Goal: Connect with others: Participate in discussion

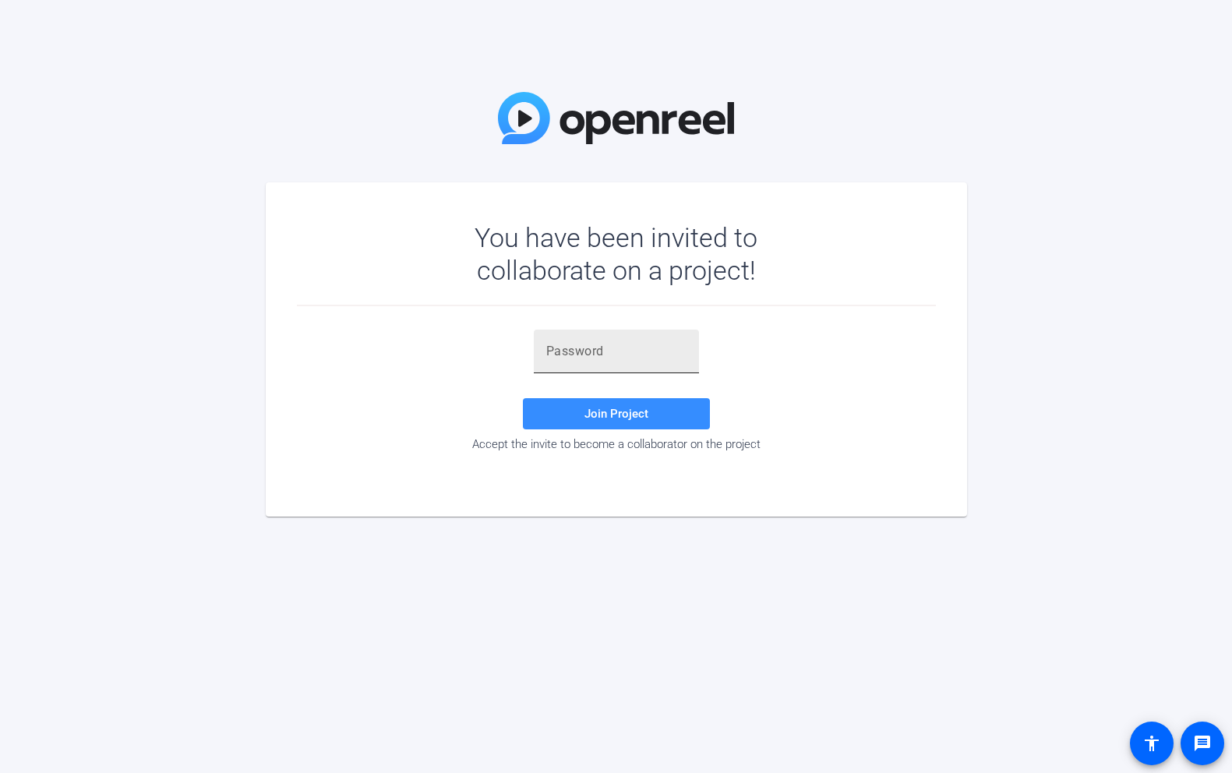
click at [604, 334] on div at bounding box center [616, 352] width 140 height 44
click at [612, 330] on div at bounding box center [616, 352] width 140 height 44
click at [611, 347] on input "text" at bounding box center [616, 351] width 140 height 19
paste input "^(EnTX"
type input "^(EnTX"
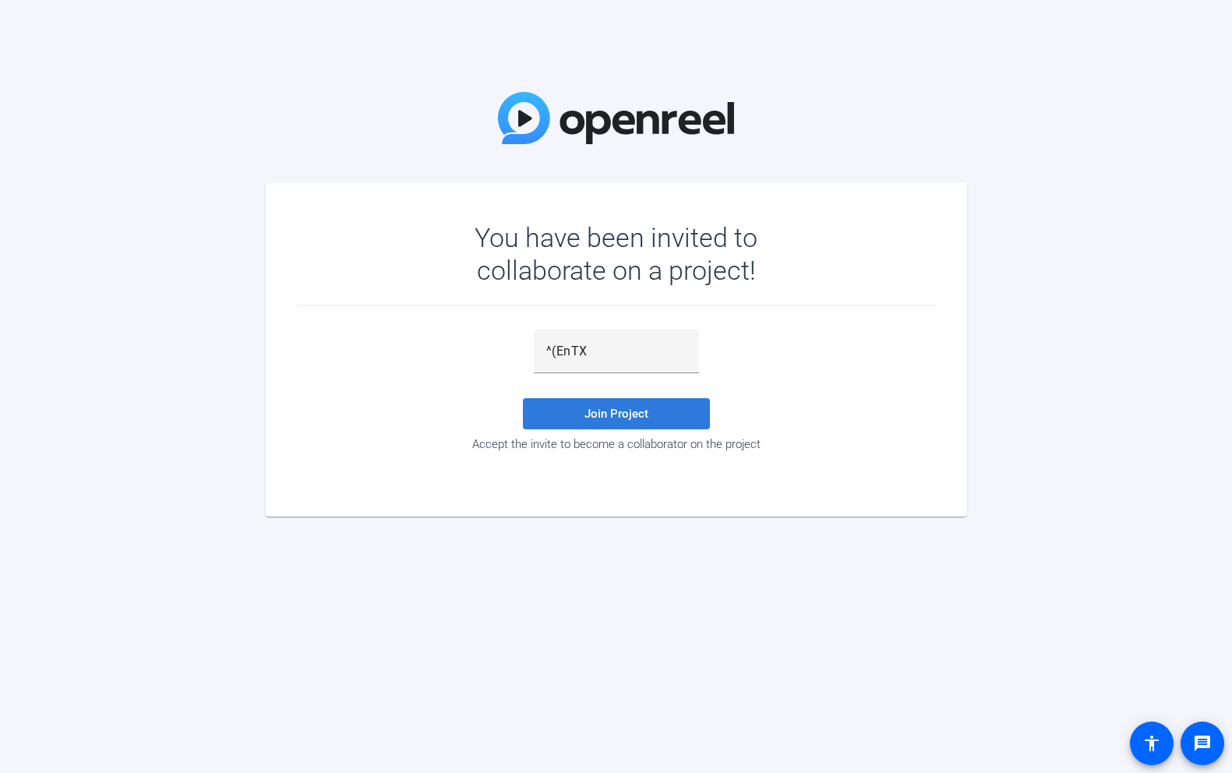
click at [618, 418] on span "Join Project" at bounding box center [616, 414] width 64 height 14
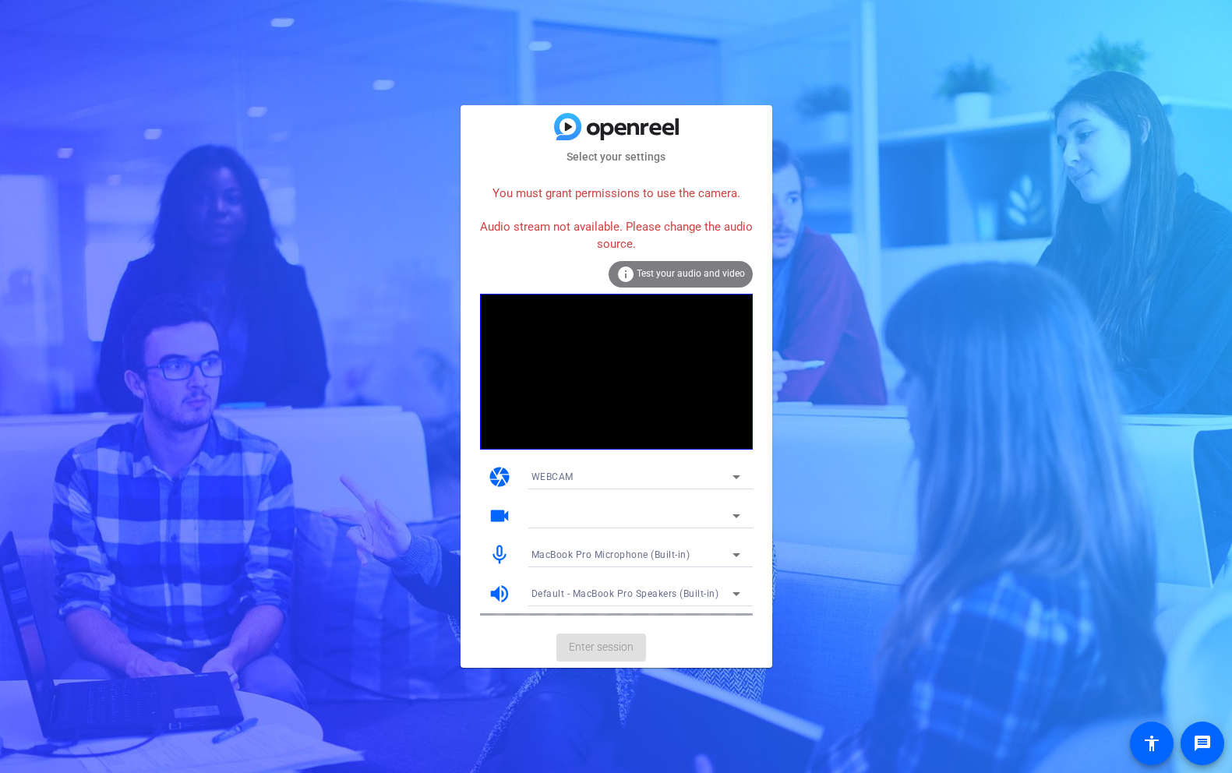
click at [582, 365] on video at bounding box center [616, 372] width 273 height 156
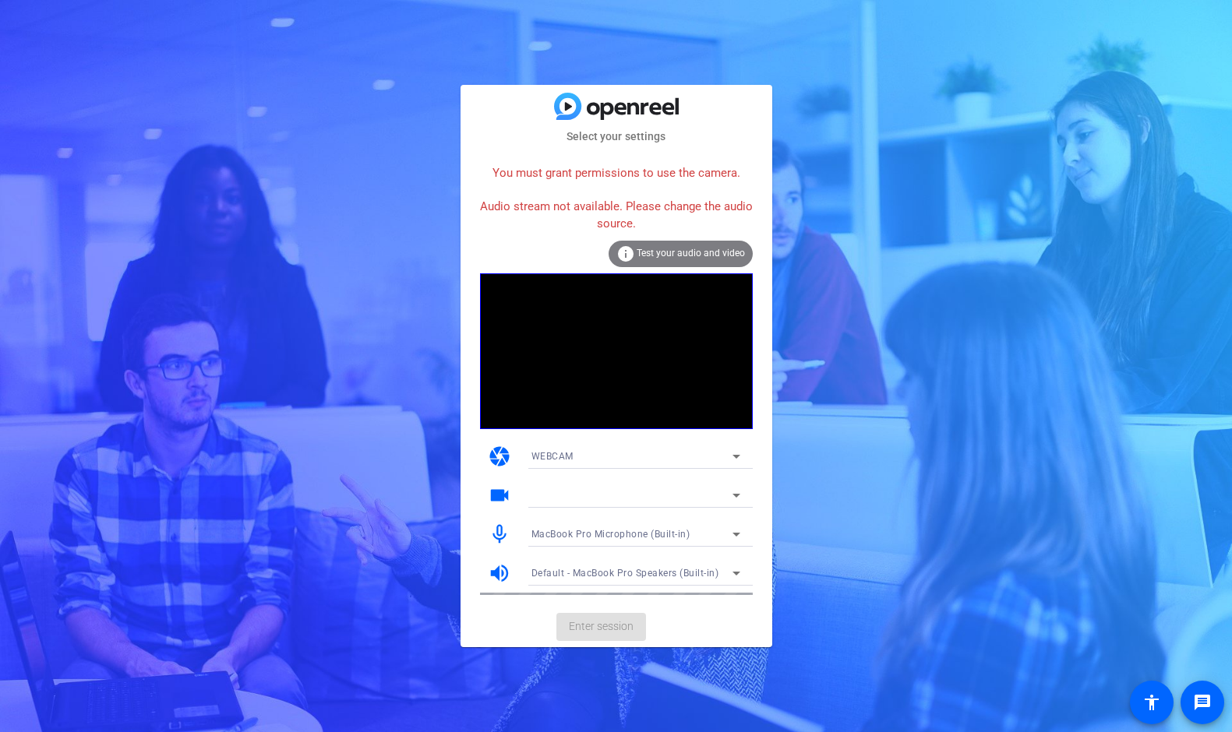
click at [608, 477] on div at bounding box center [636, 477] width 234 height 17
click at [738, 500] on icon at bounding box center [736, 495] width 19 height 19
click at [735, 491] on icon at bounding box center [736, 495] width 19 height 19
click at [717, 452] on div "WEBCAM" at bounding box center [631, 455] width 201 height 19
click at [607, 200] on div at bounding box center [616, 366] width 1232 height 732
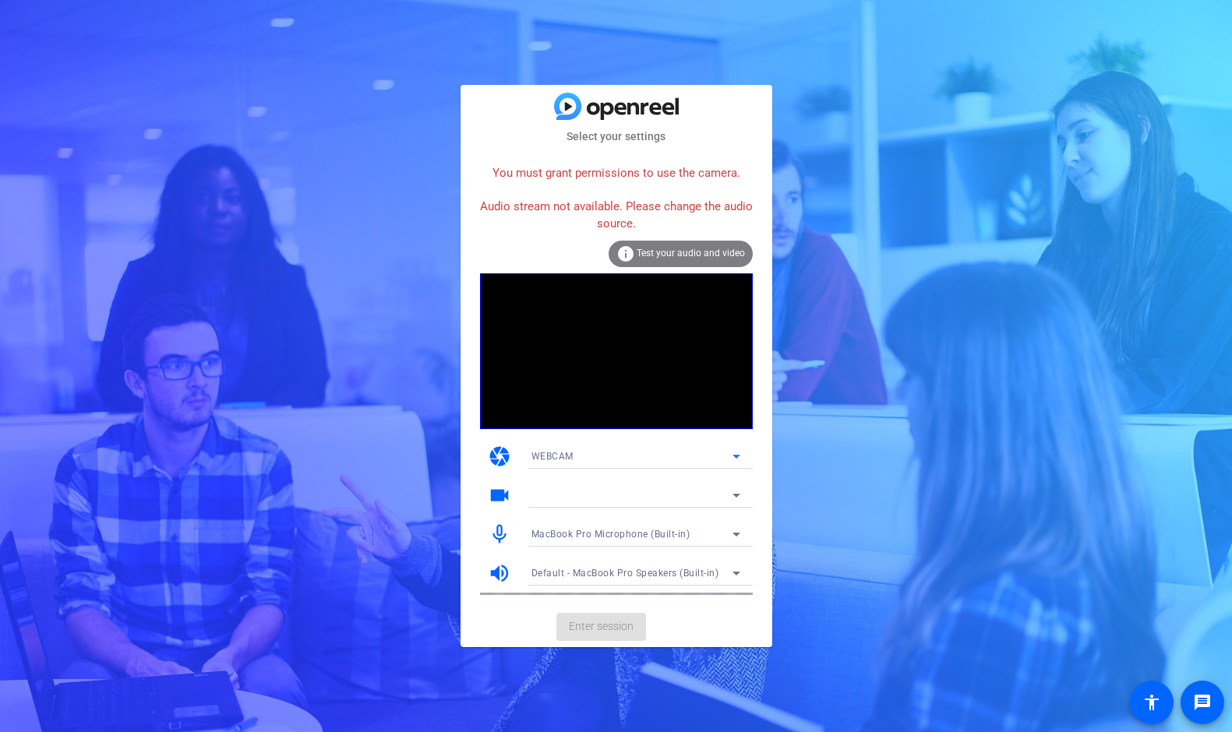
click at [575, 449] on div "WEBCAM" at bounding box center [631, 455] width 201 height 19
click at [449, 503] on div at bounding box center [616, 366] width 1232 height 732
click at [570, 494] on div at bounding box center [631, 495] width 201 height 19
click at [678, 254] on span "Test your audio and video" at bounding box center [690, 253] width 108 height 11
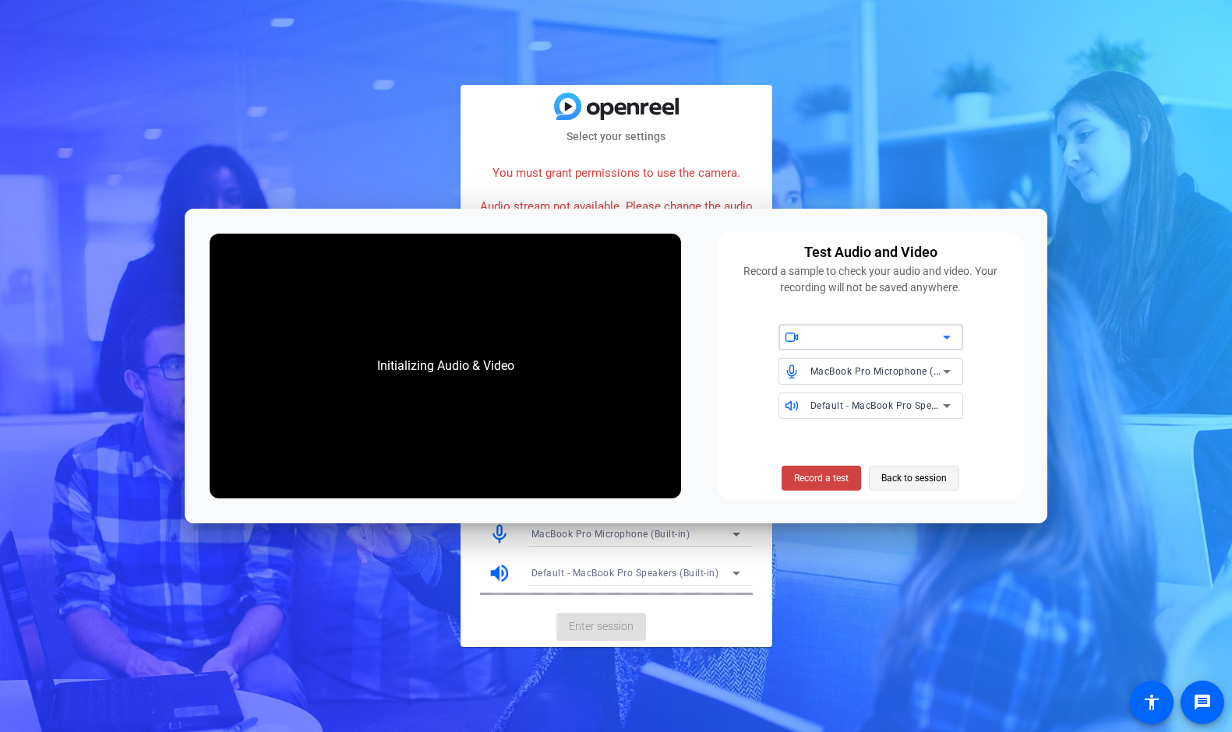
click at [897, 478] on span "Back to session" at bounding box center [913, 478] width 65 height 30
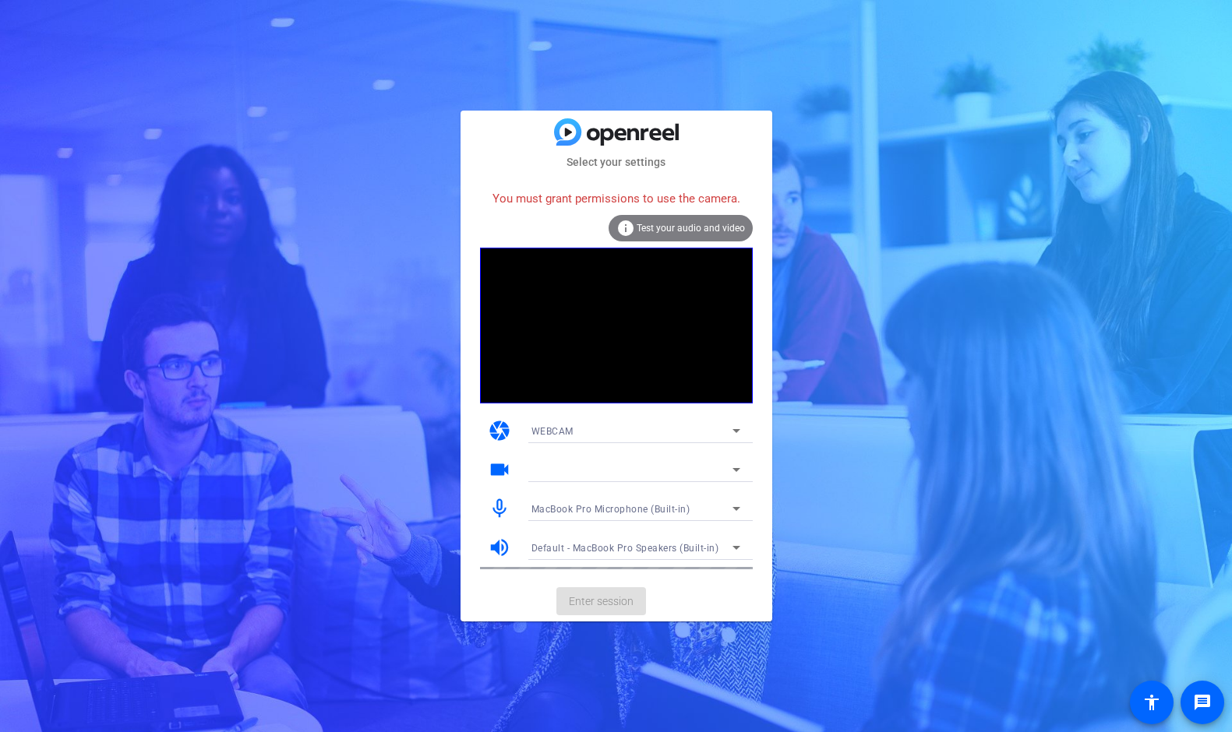
click at [594, 432] on div "WEBCAM" at bounding box center [631, 430] width 201 height 19
click at [456, 459] on div at bounding box center [616, 366] width 1232 height 732
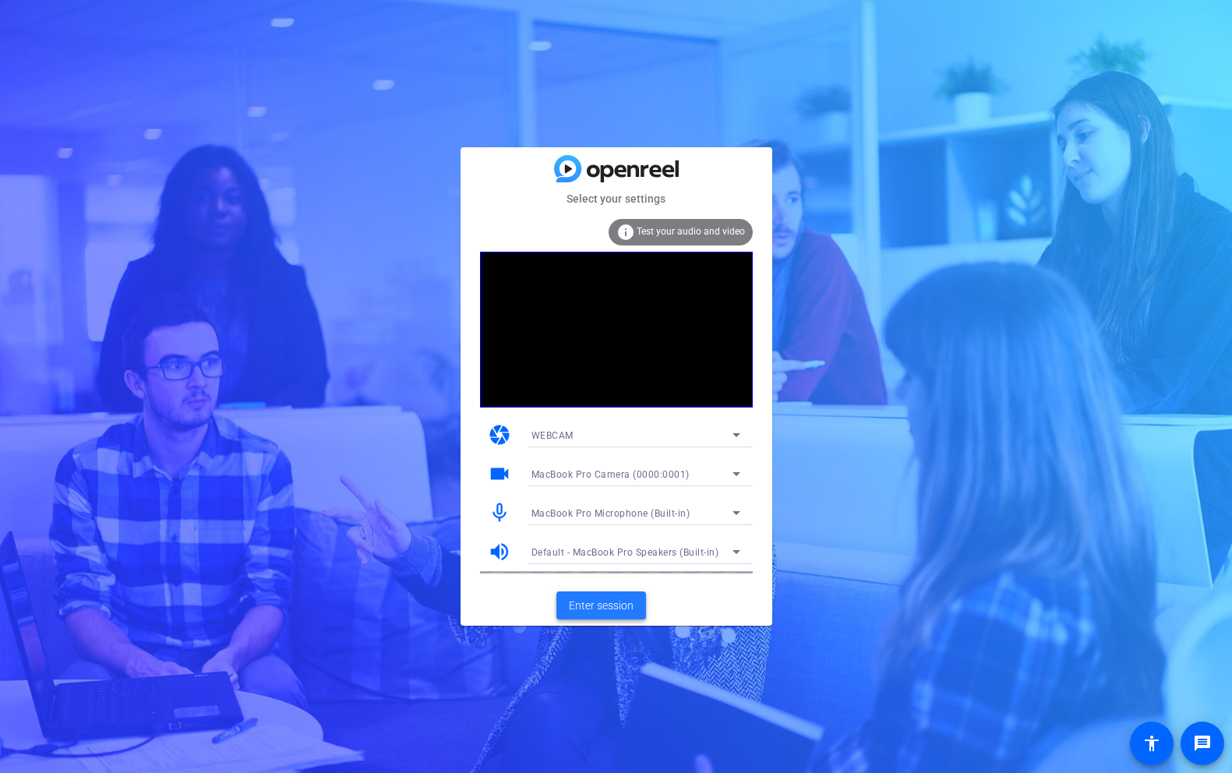
click at [612, 599] on span "Enter session" at bounding box center [601, 605] width 65 height 16
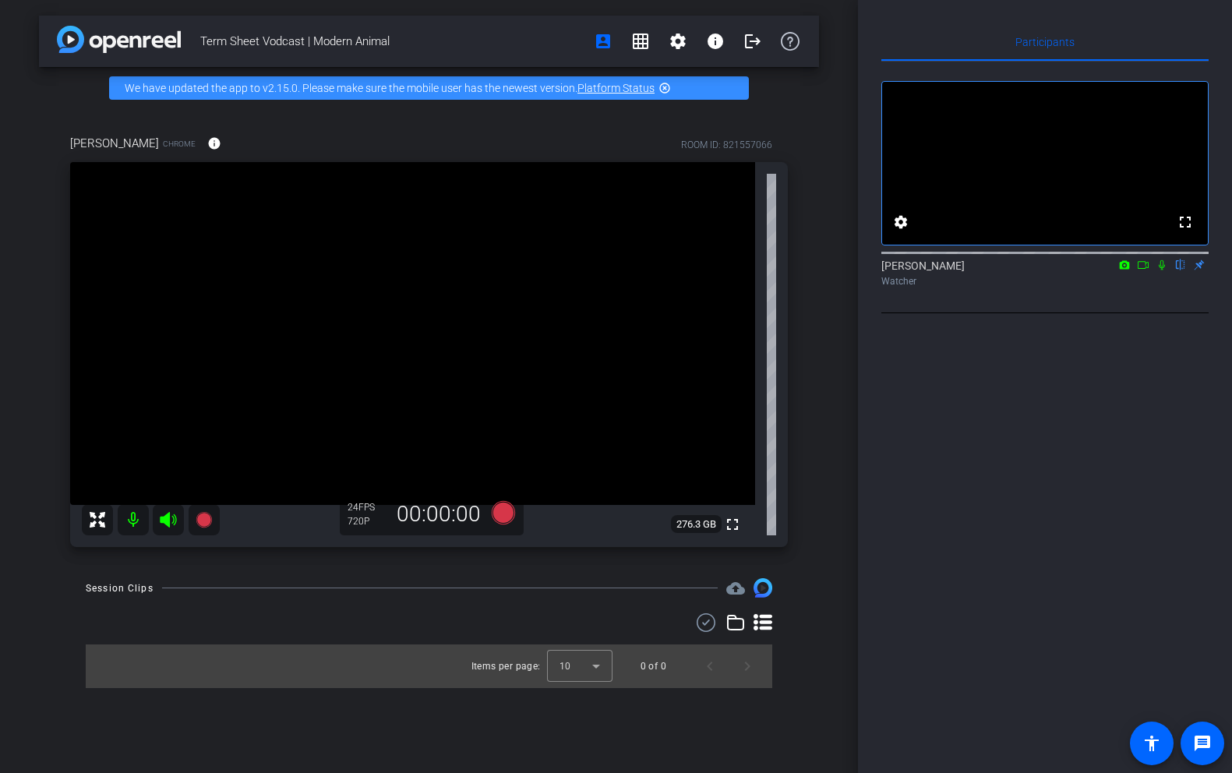
click at [582, 700] on div "Term Sheet Vodcast | Modern Animal account_box grid_on settings info logout We …" at bounding box center [429, 386] width 858 height 773
click at [419, 671] on div "Items per page: 10 0 of 0" at bounding box center [429, 666] width 686 height 44
click at [748, 44] on mat-icon "logout" at bounding box center [752, 41] width 19 height 19
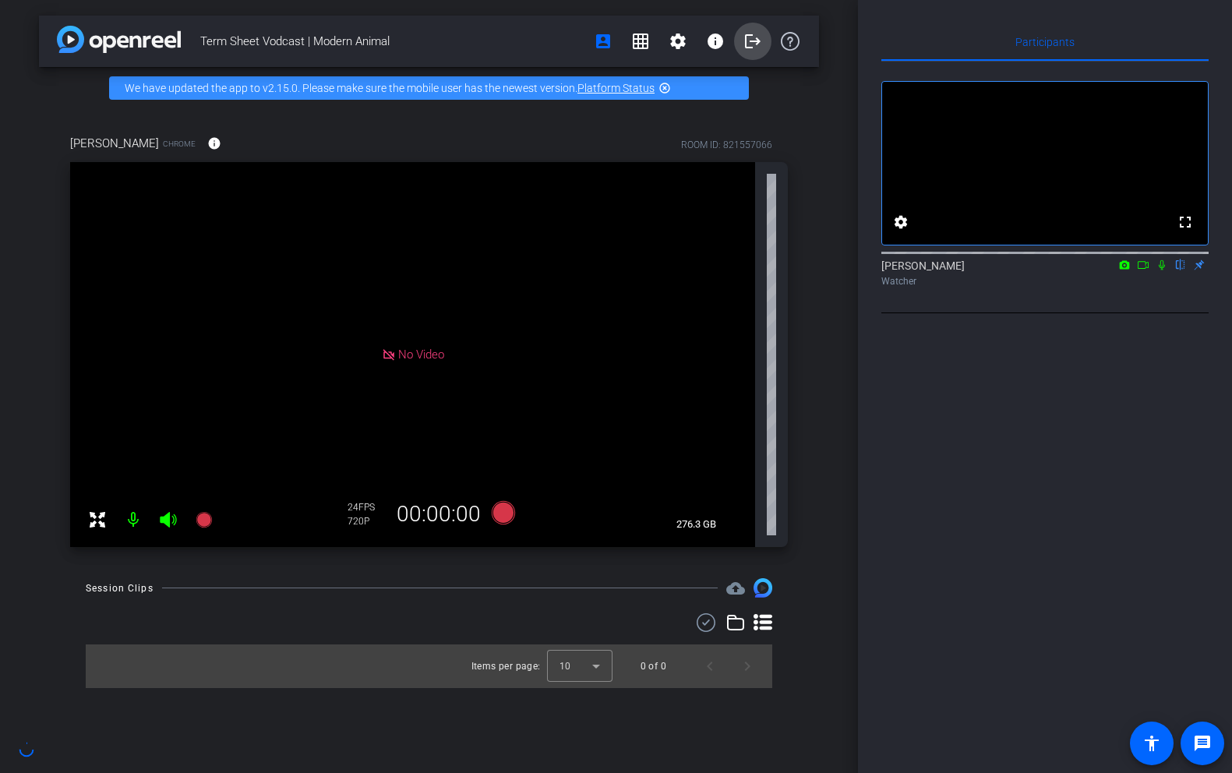
click at [748, 44] on mat-icon "logout" at bounding box center [752, 41] width 19 height 19
